Goal: Task Accomplishment & Management: Use online tool/utility

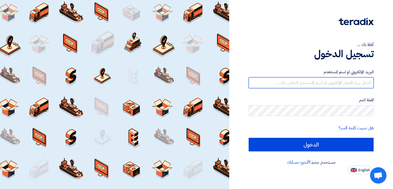
click at [318, 80] on input "text" at bounding box center [311, 83] width 125 height 11
type input "[EMAIL_ADDRESS][DOMAIN_NAME]"
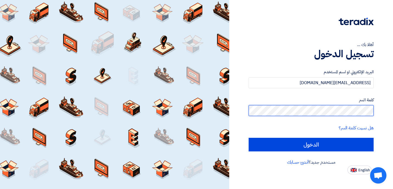
click at [249, 138] on input "الدخول" at bounding box center [311, 145] width 125 height 14
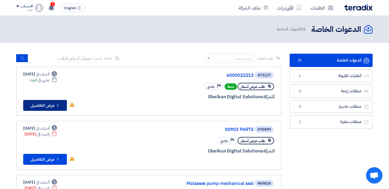
click at [39, 106] on button "Check details عرض التفاصيل" at bounding box center [45, 105] width 44 height 11
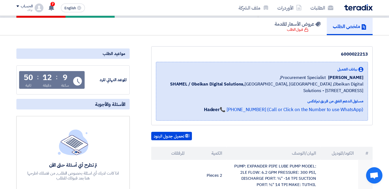
scroll to position [28, 0]
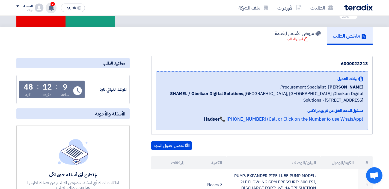
click at [55, 7] on div "7 تم نشر طلب عروض أسعار جديد - شاهد التفاصيل [DATE] تم نشر طلب عروض أسعار جديد …" at bounding box center [51, 7] width 11 height 11
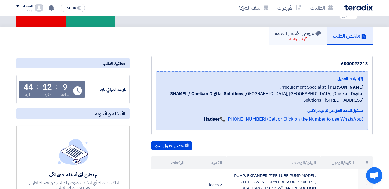
click at [279, 42] on link "عروض الأسعار المقدمة قبول الطلب" at bounding box center [298, 35] width 58 height 17
click at [294, 37] on h5 "عروض الأسعار المقدمة" at bounding box center [298, 33] width 46 height 6
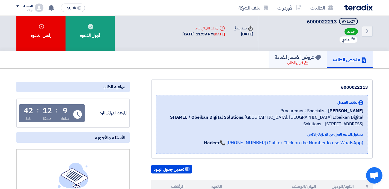
scroll to position [0, 0]
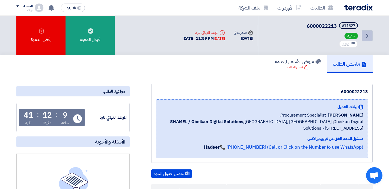
click at [366, 36] on icon "Back" at bounding box center [367, 35] width 7 height 7
